Goal: Check status: Check status

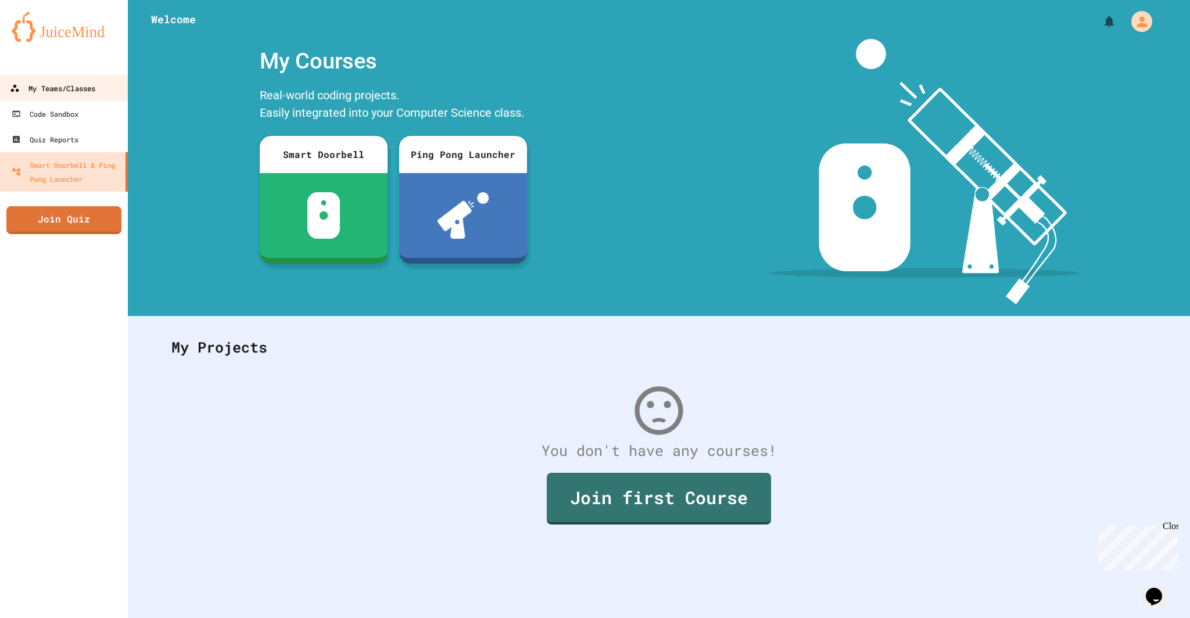
click at [98, 94] on link "My Teams/Classes" at bounding box center [64, 88] width 132 height 26
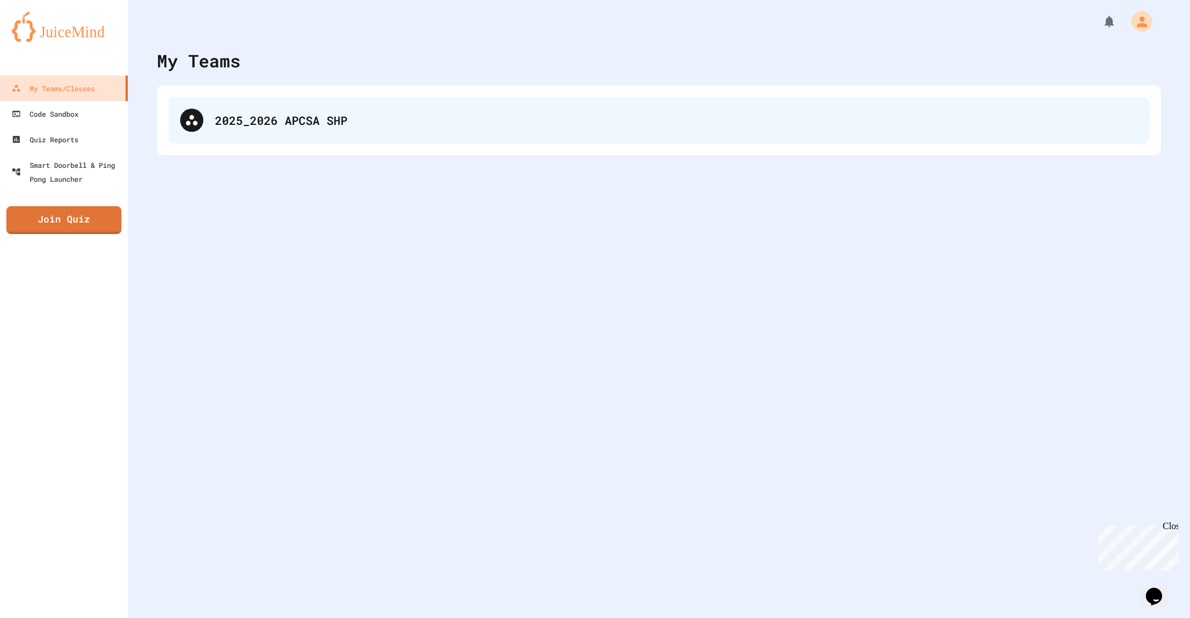
click at [374, 119] on div "2025_2026 APCSA SHP" at bounding box center [676, 120] width 923 height 17
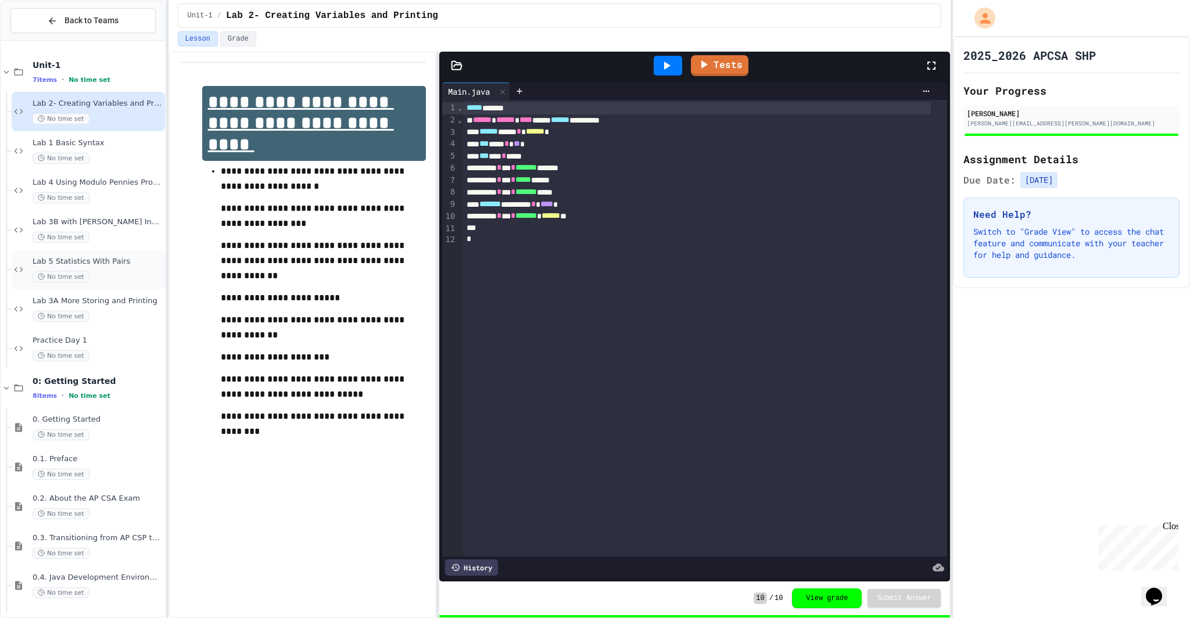
click at [126, 268] on div "Lab 5 Statistics With Pairs No time set" at bounding box center [98, 270] width 130 height 26
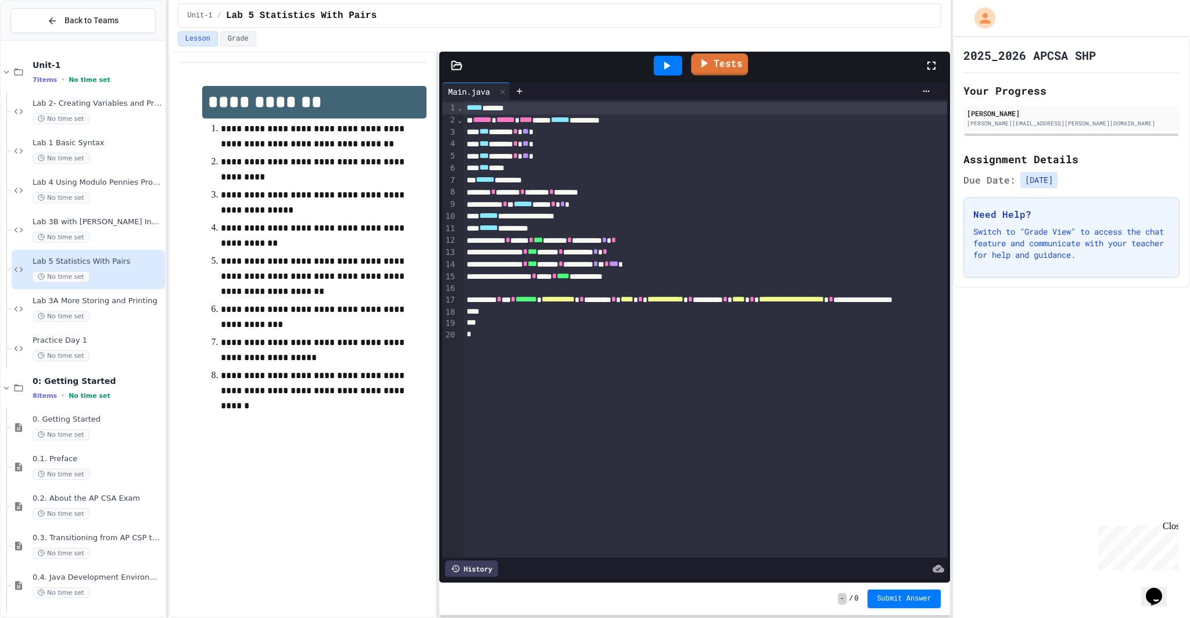
click at [706, 66] on icon at bounding box center [704, 63] width 14 height 15
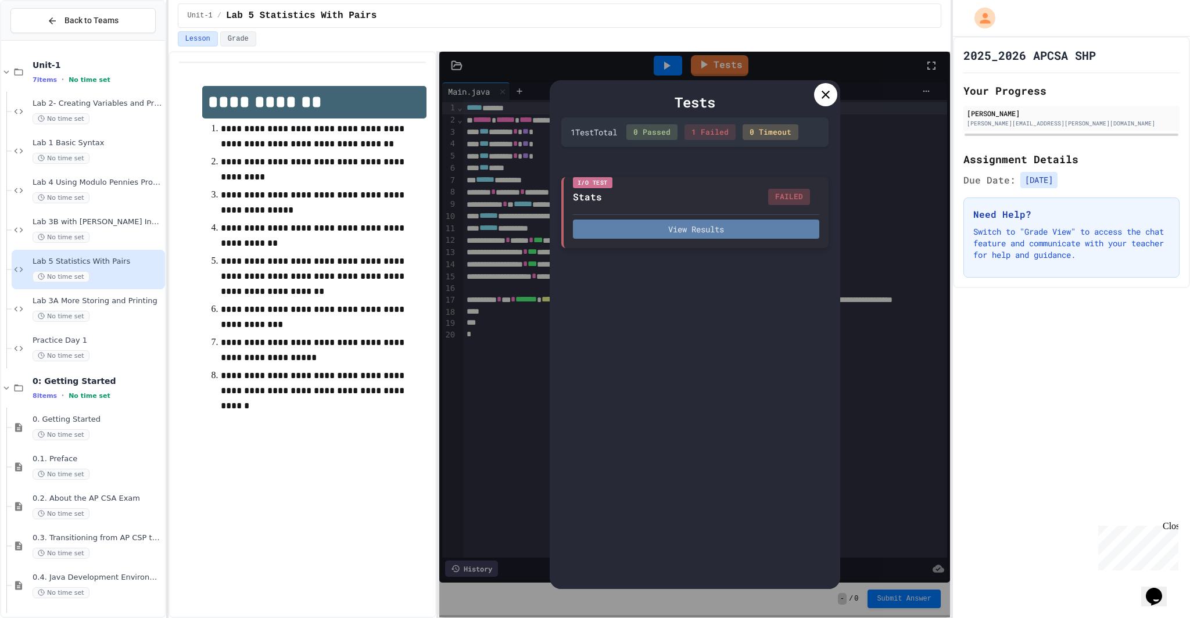
click at [759, 231] on button "View Results" at bounding box center [696, 229] width 246 height 19
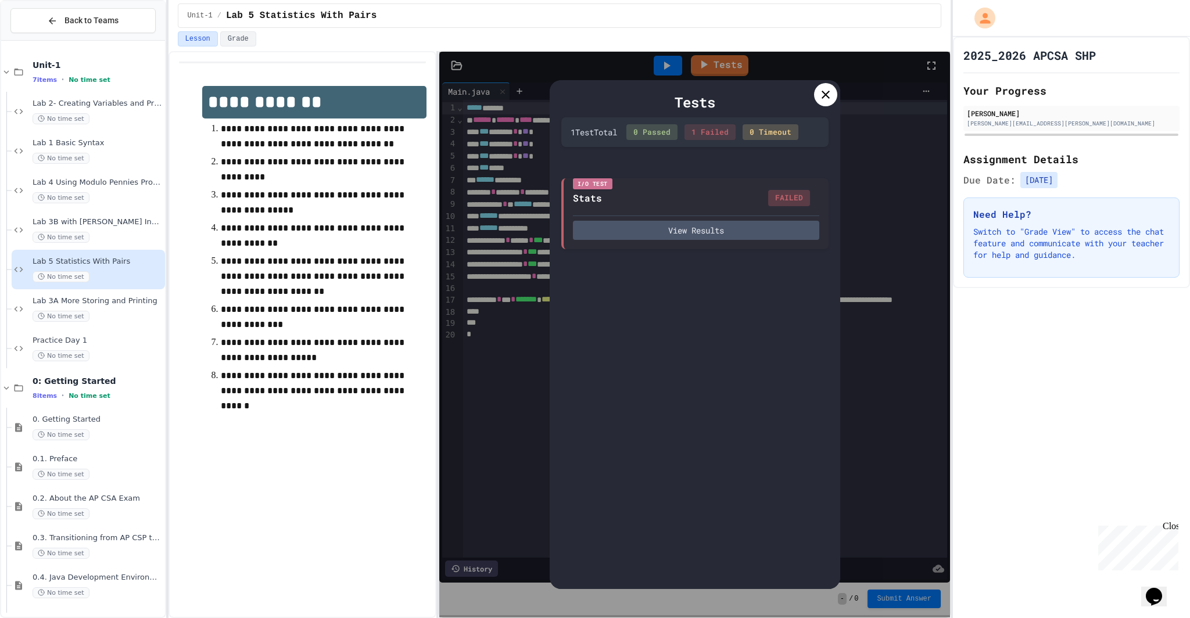
drag, startPoint x: 809, startPoint y: 202, endPoint x: 811, endPoint y: 221, distance: 19.3
click at [825, 92] on icon at bounding box center [826, 95] width 14 height 14
